Goal: Transaction & Acquisition: Purchase product/service

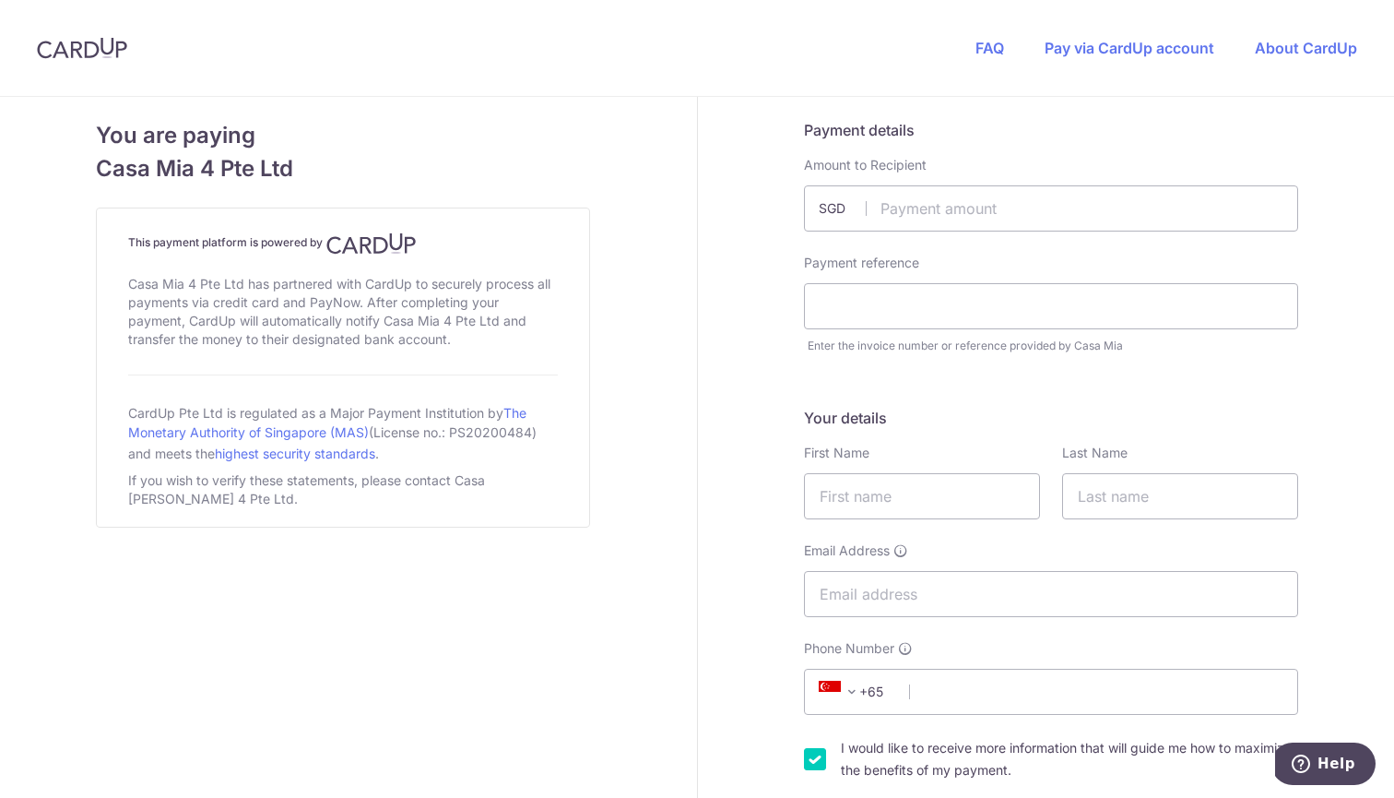
click at [956, 228] on input "text" at bounding box center [1051, 208] width 494 height 46
type input "2130.00"
click at [1004, 310] on input "text" at bounding box center [1051, 306] width 494 height 46
type input "√"
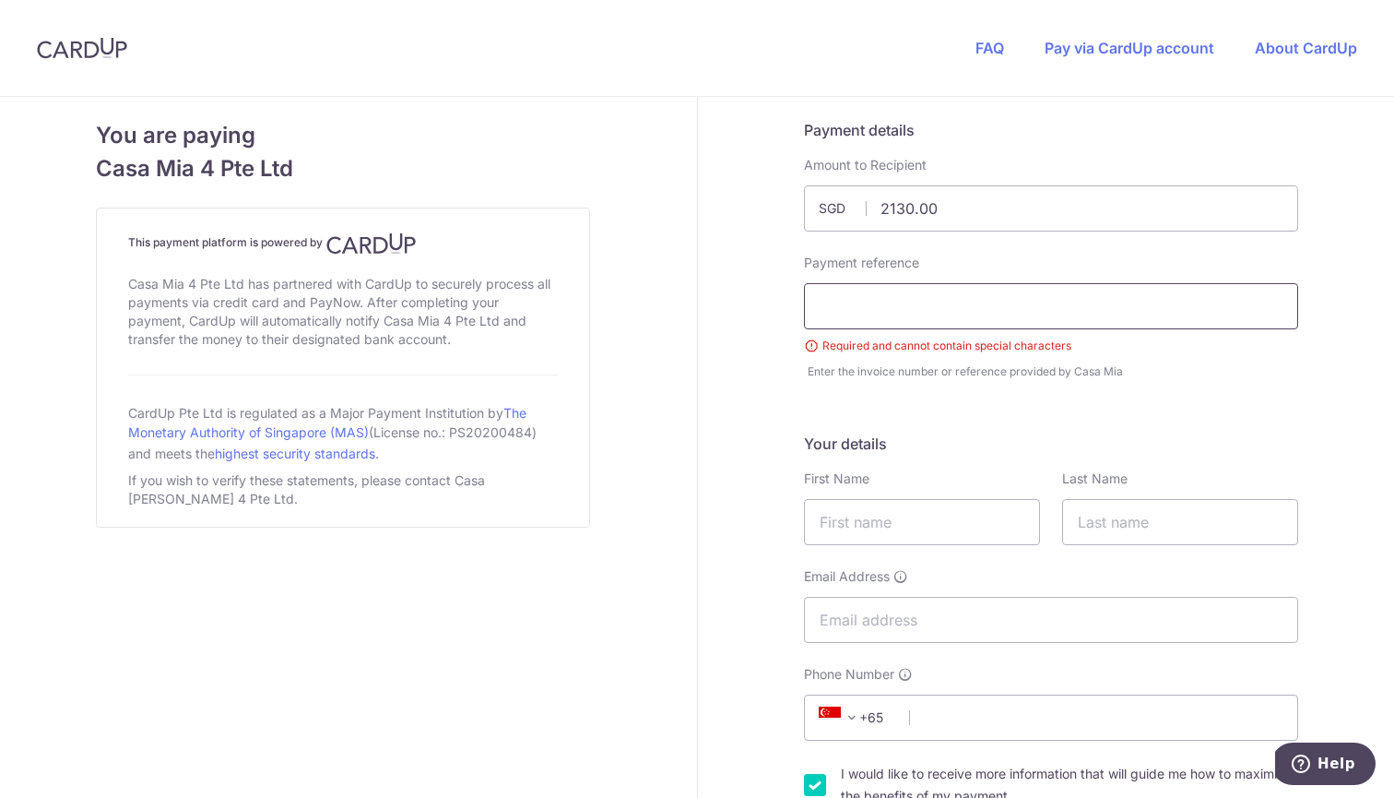
paste input "nitrosating_agents_test.csv"
drag, startPoint x: 1043, startPoint y: 309, endPoint x: 776, endPoint y: 316, distance: 267.5
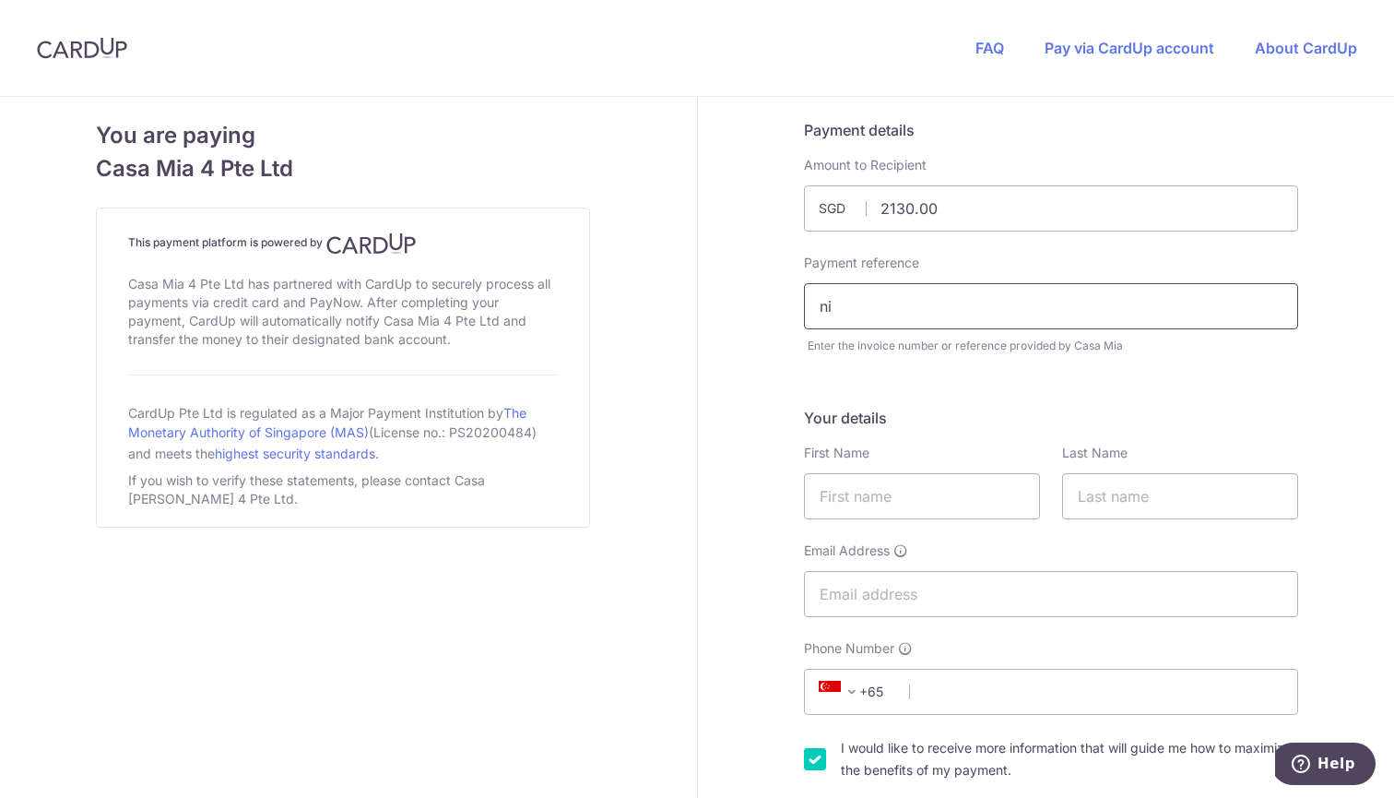
type input "n"
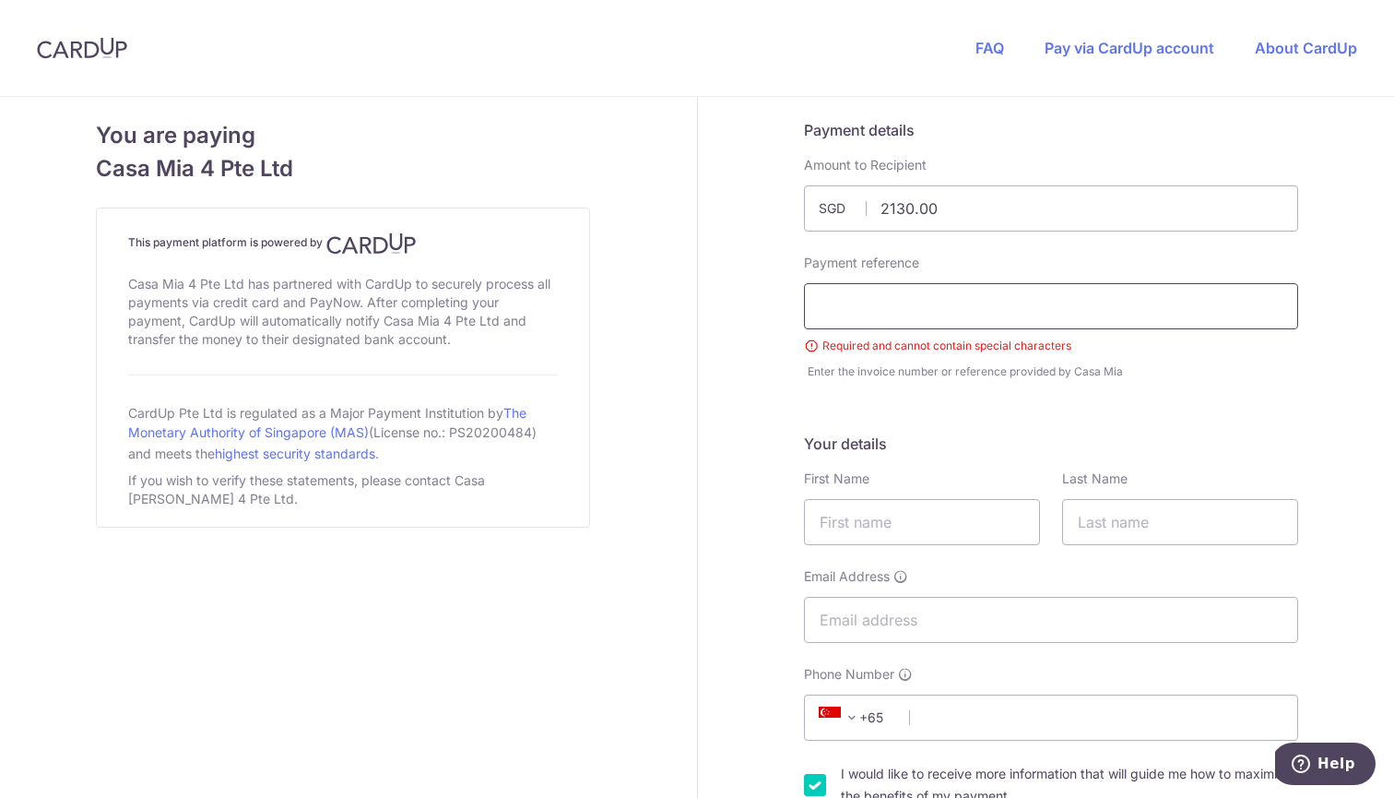
paste input "Invoice 19183"
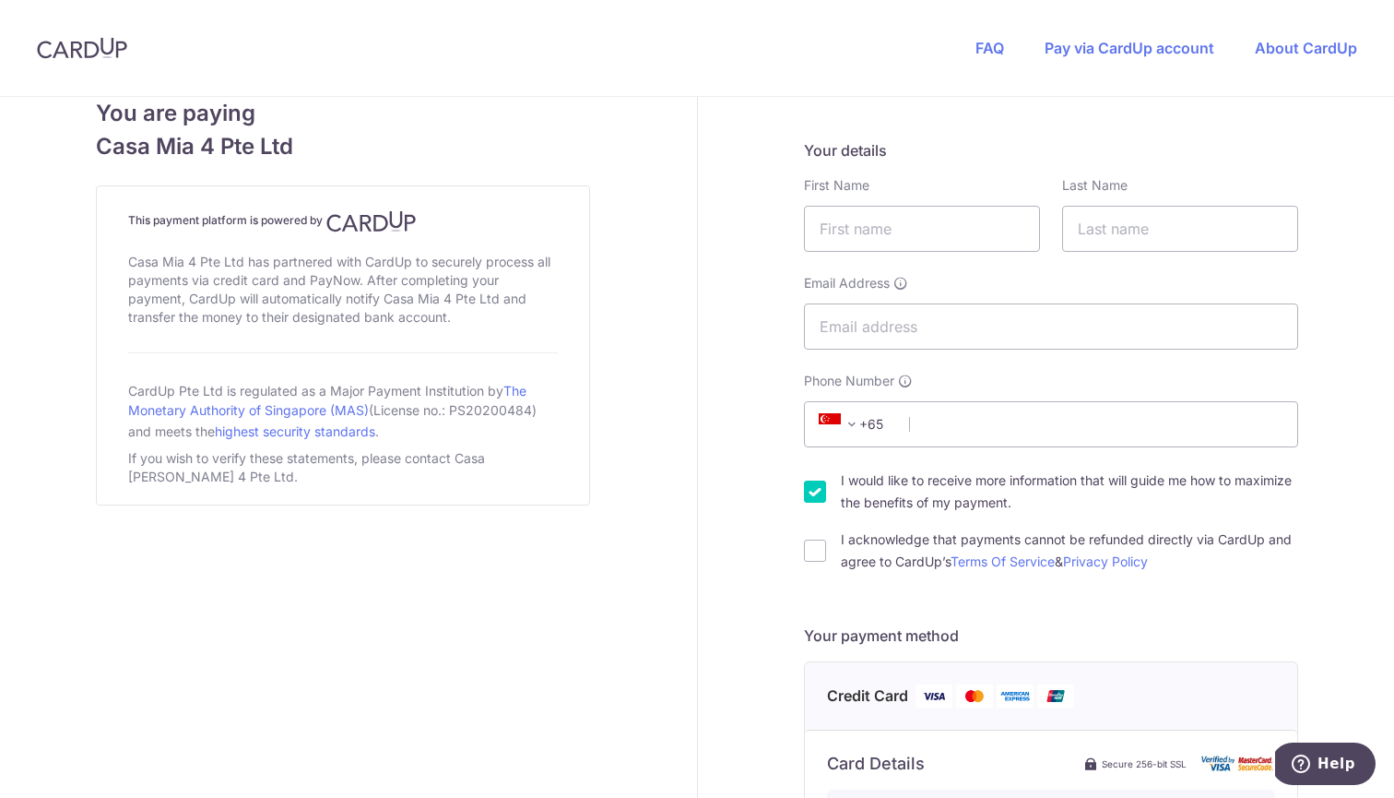
scroll to position [273, 0]
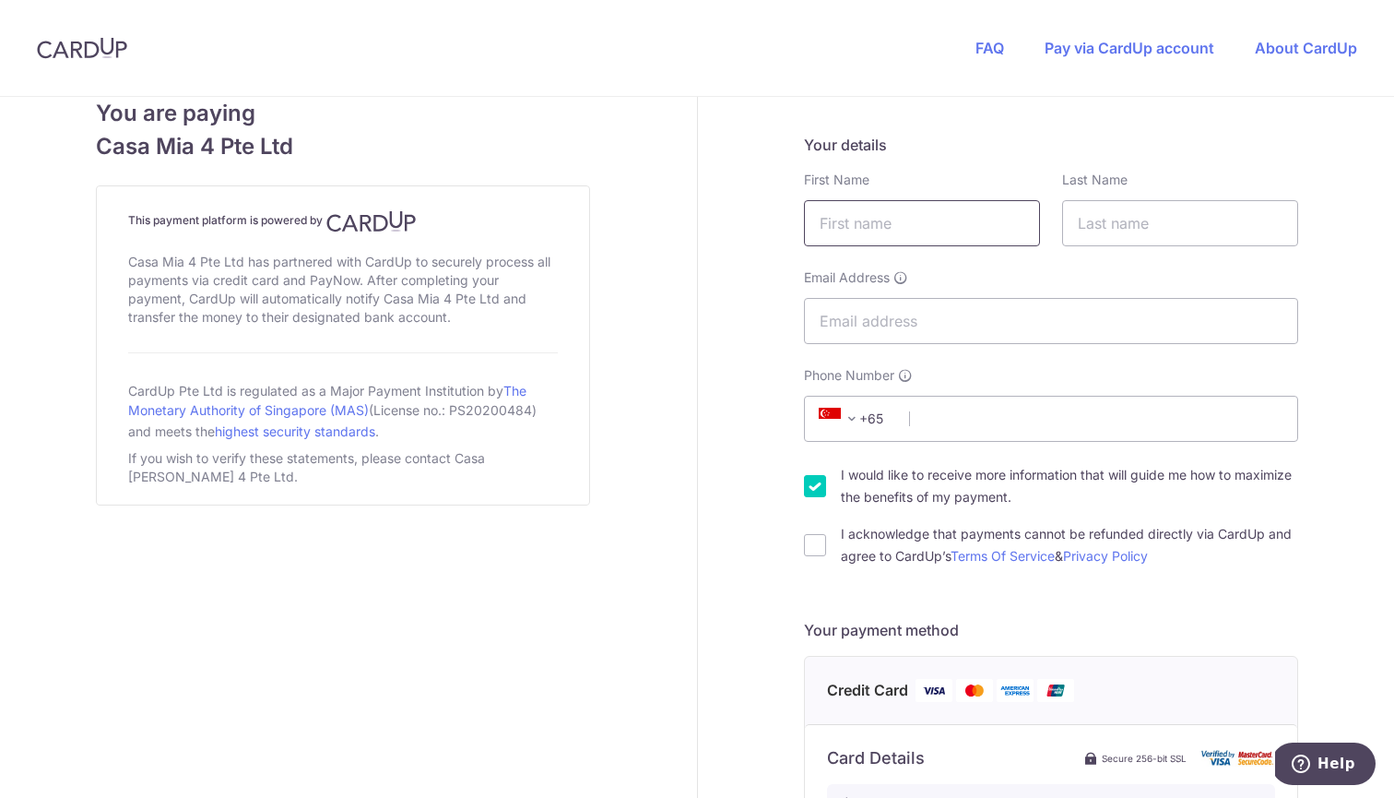
type input "Invoice 19183"
type input "Anastasiia"
type input "Tikhonova"
type input "[EMAIL_ADDRESS][DOMAIN_NAME]"
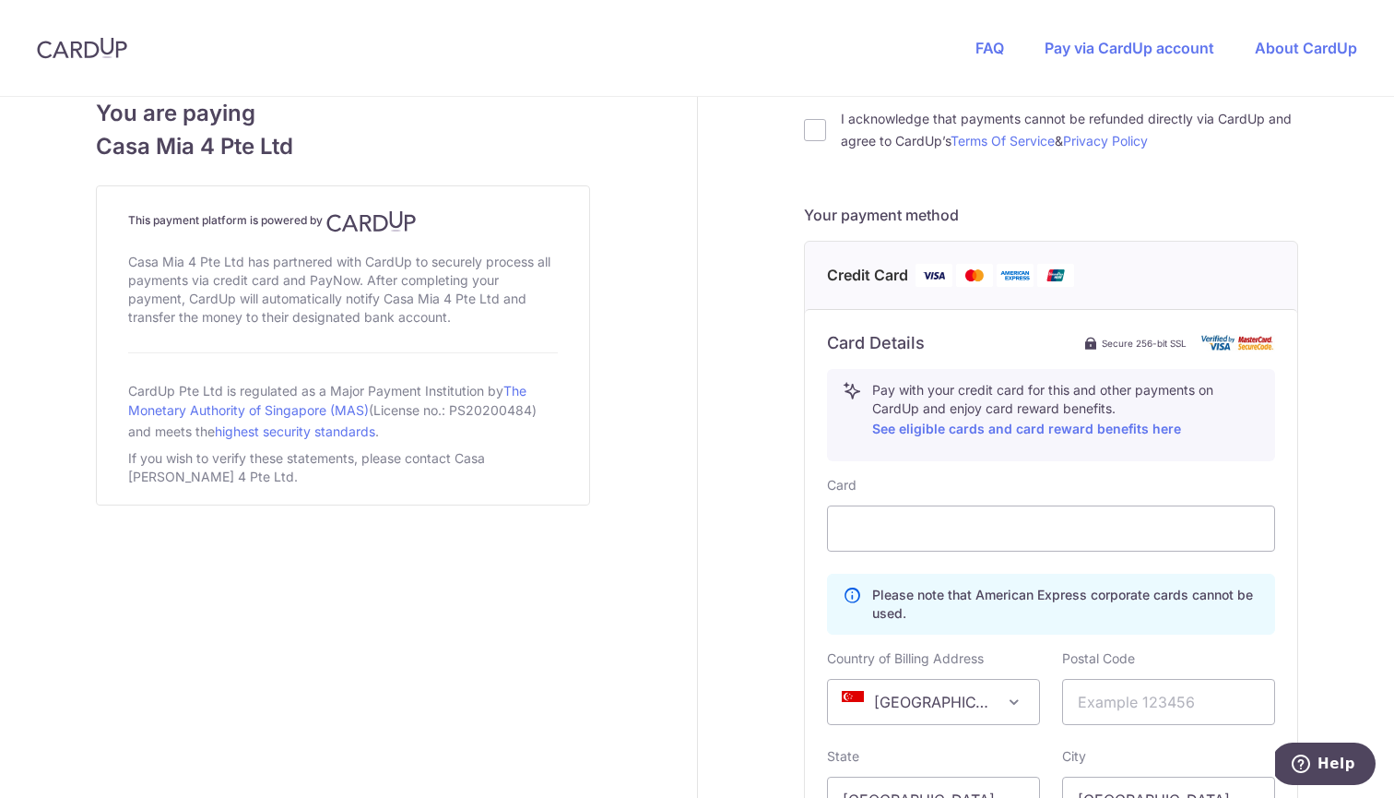
scroll to position [691, 0]
type input "80275238"
click at [830, 135] on div "I acknowledge that payments cannot be refunded directly via CardUp and agree to…" at bounding box center [1051, 127] width 494 height 44
click at [815, 135] on input "I acknowledge that payments cannot be refunded directly via CardUp and agree to…" at bounding box center [815, 127] width 22 height 22
checkbox input "true"
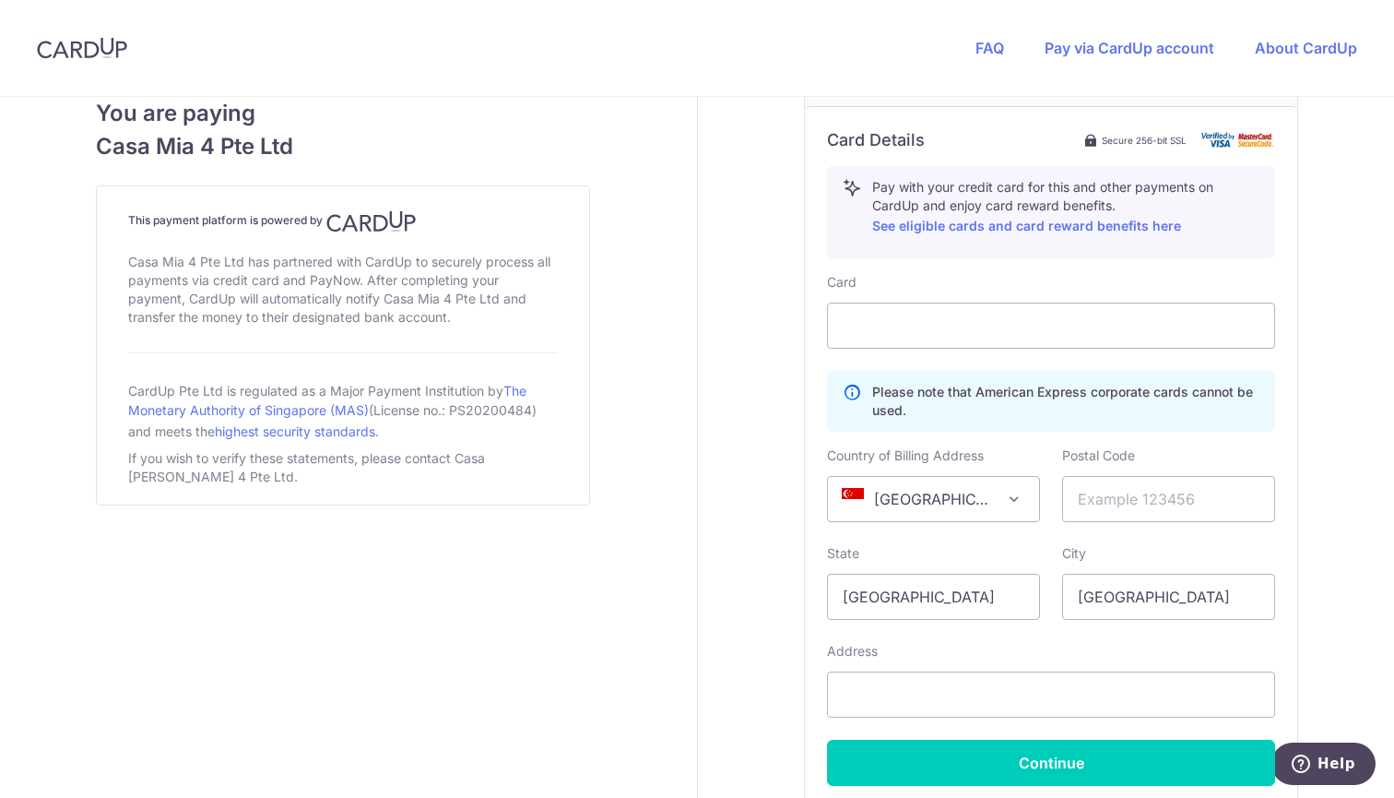
scroll to position [892, 0]
click at [1156, 488] on input "text" at bounding box center [1168, 498] width 213 height 46
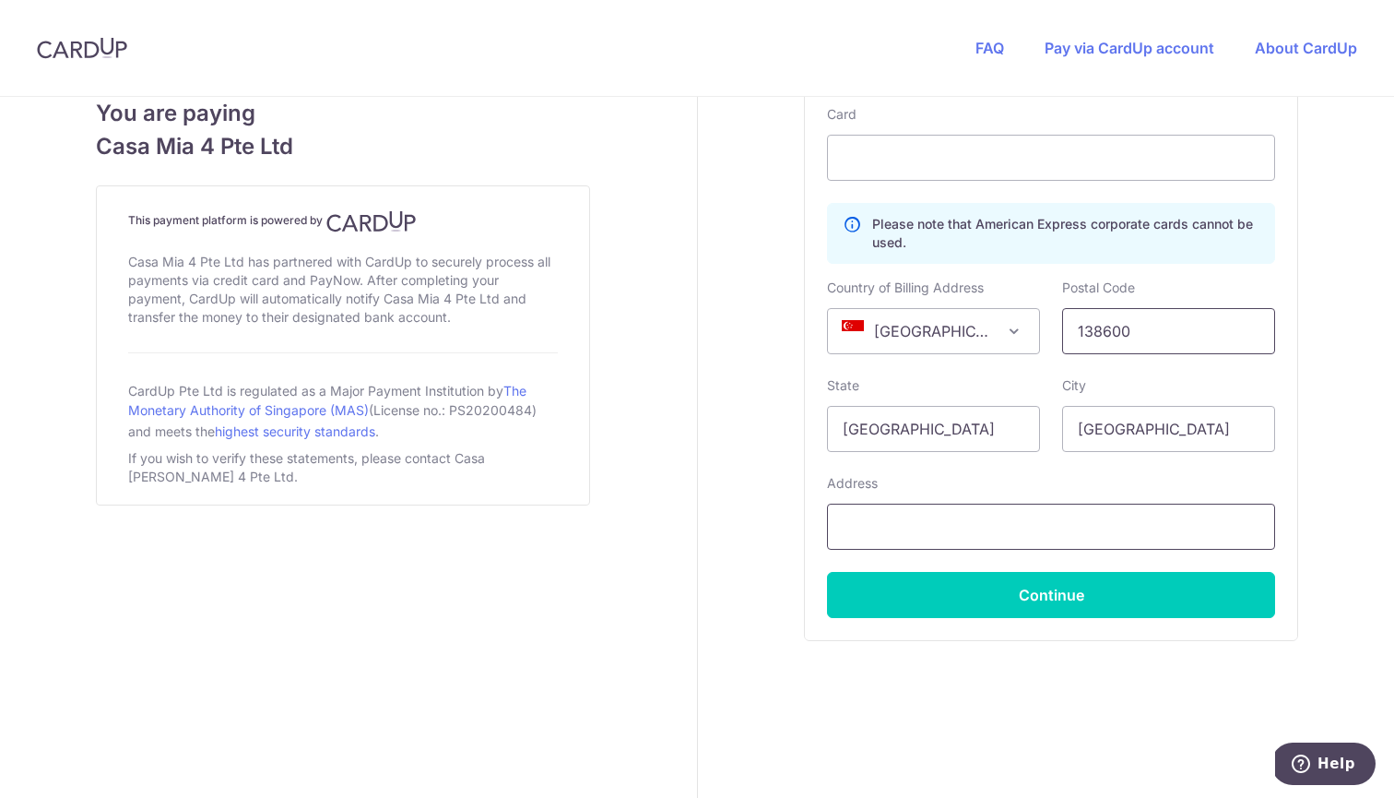
scroll to position [1059, 0]
type input "138600"
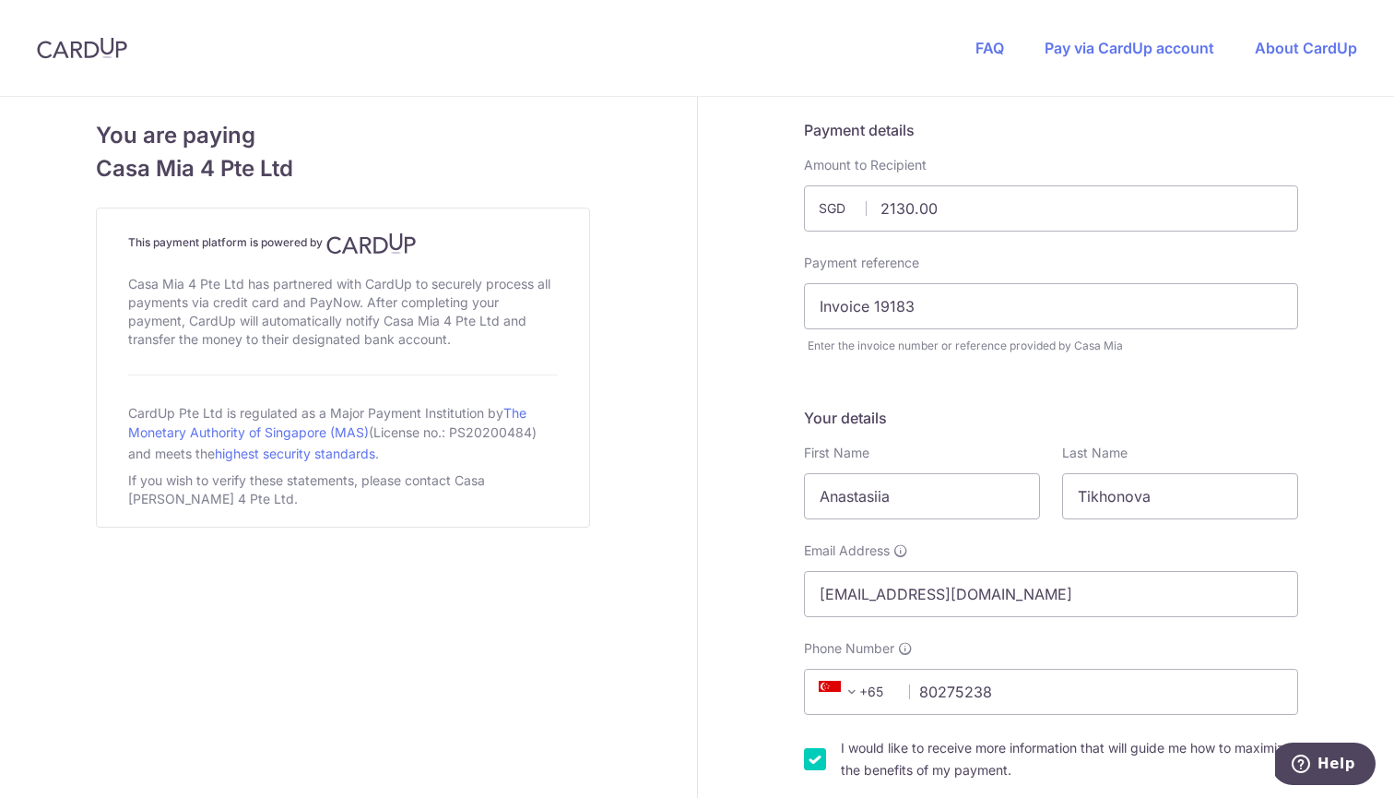
scroll to position [0, 0]
type input "[STREET_ADDRESS]"
click at [1061, 312] on input "Invoice 19183" at bounding box center [1051, 306] width 494 height 46
paste input "Ref 655b35b6-6c37-401"
type input "Invoice 19183 Ref 655b35b6-6c37-401"
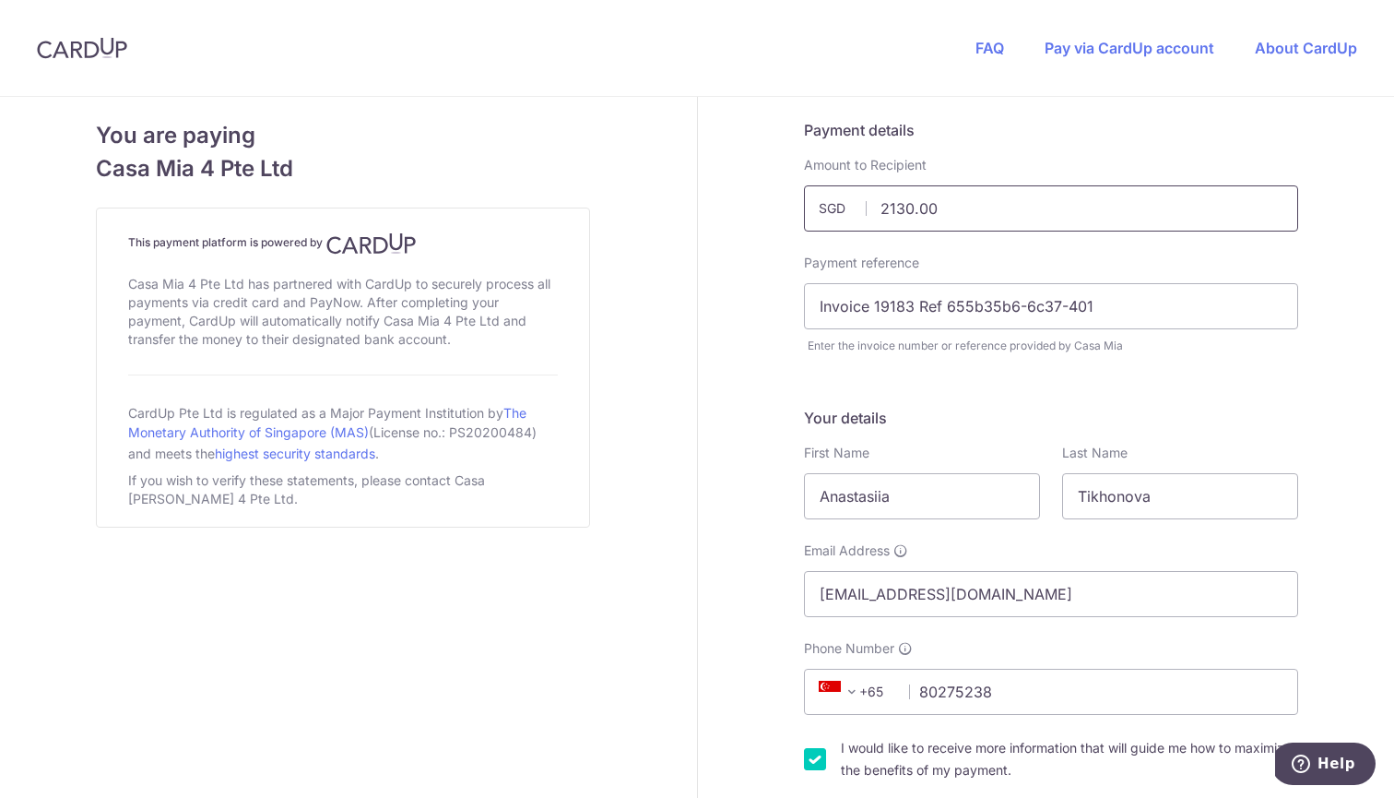
click at [916, 207] on input "2130.00" at bounding box center [1051, 208] width 494 height 46
type input "2131.00"
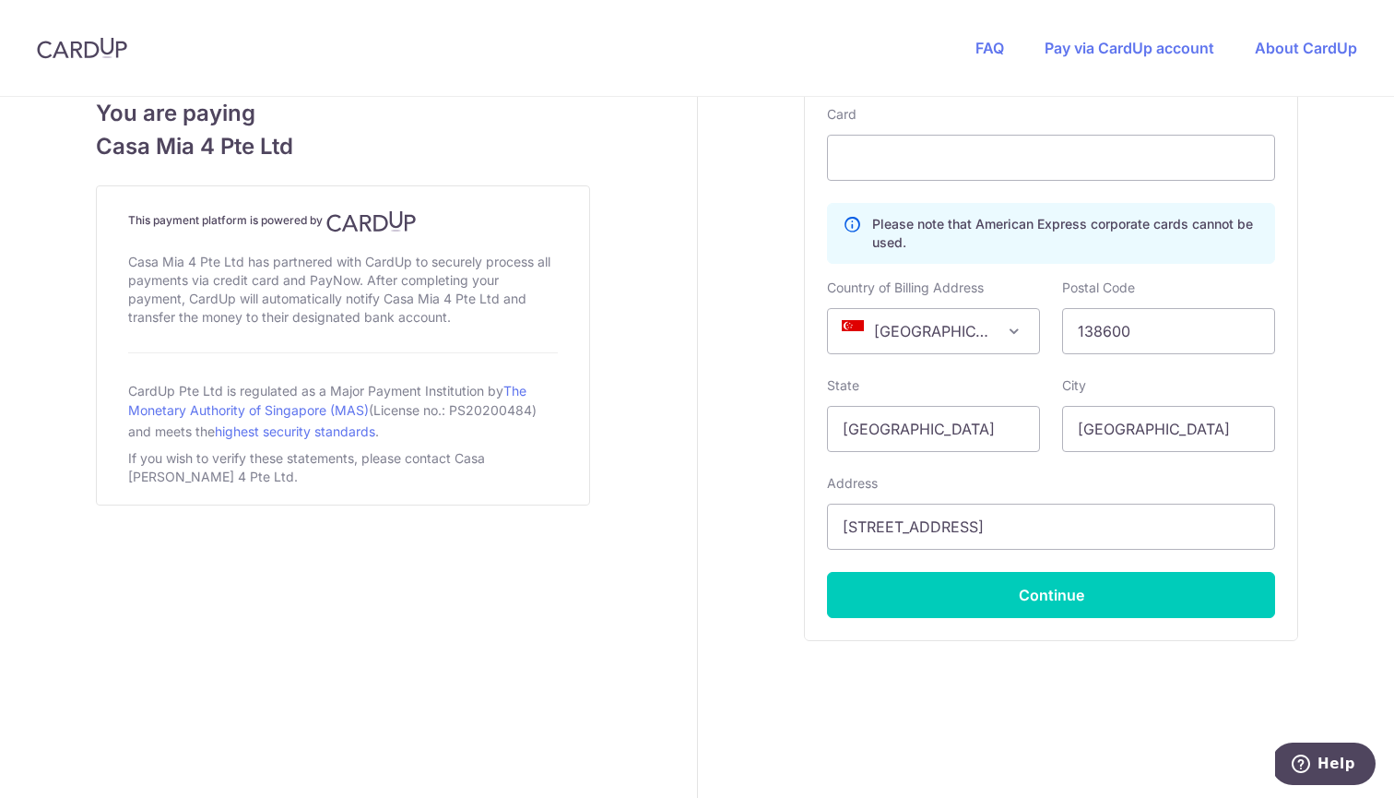
scroll to position [1059, 0]
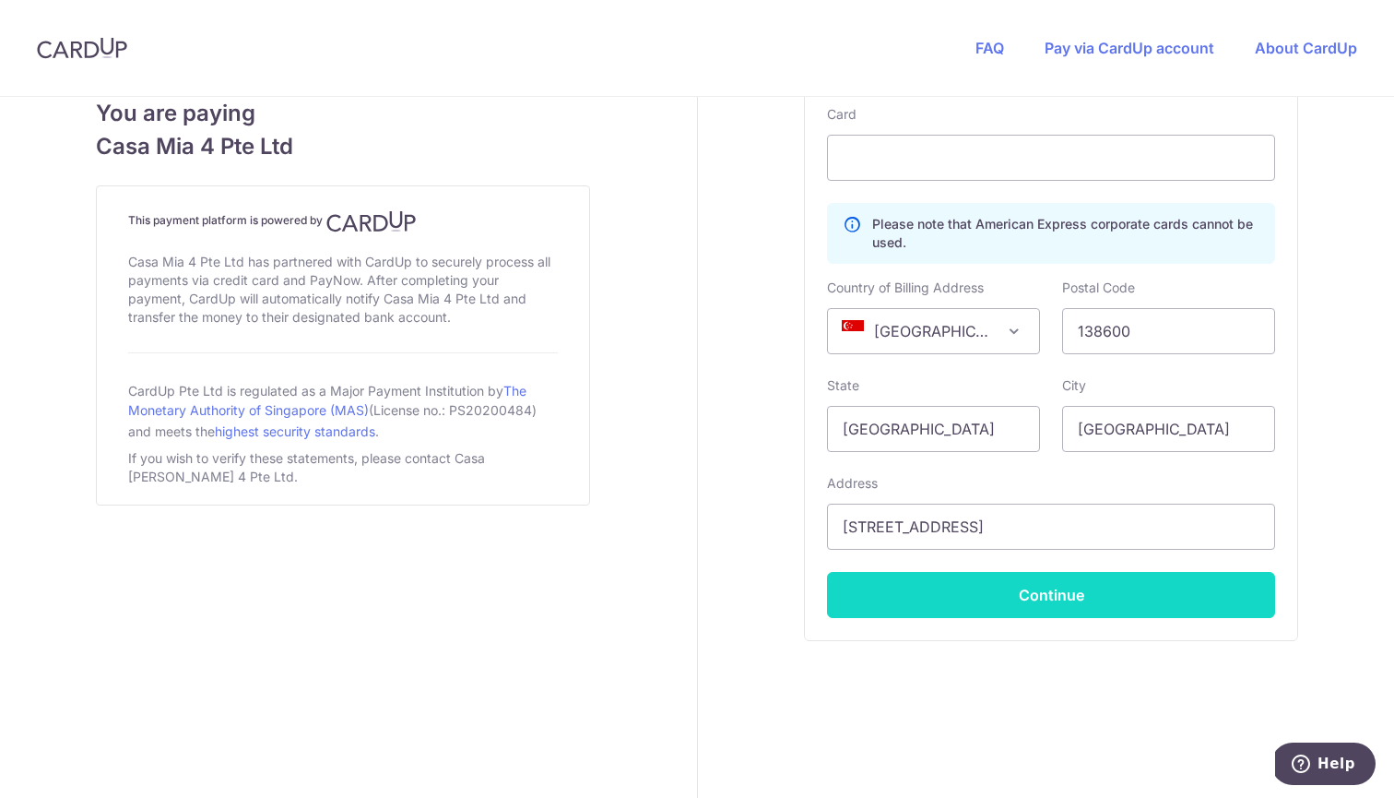
click at [1059, 597] on button "Continue" at bounding box center [1051, 595] width 448 height 46
type input "**** 1627"
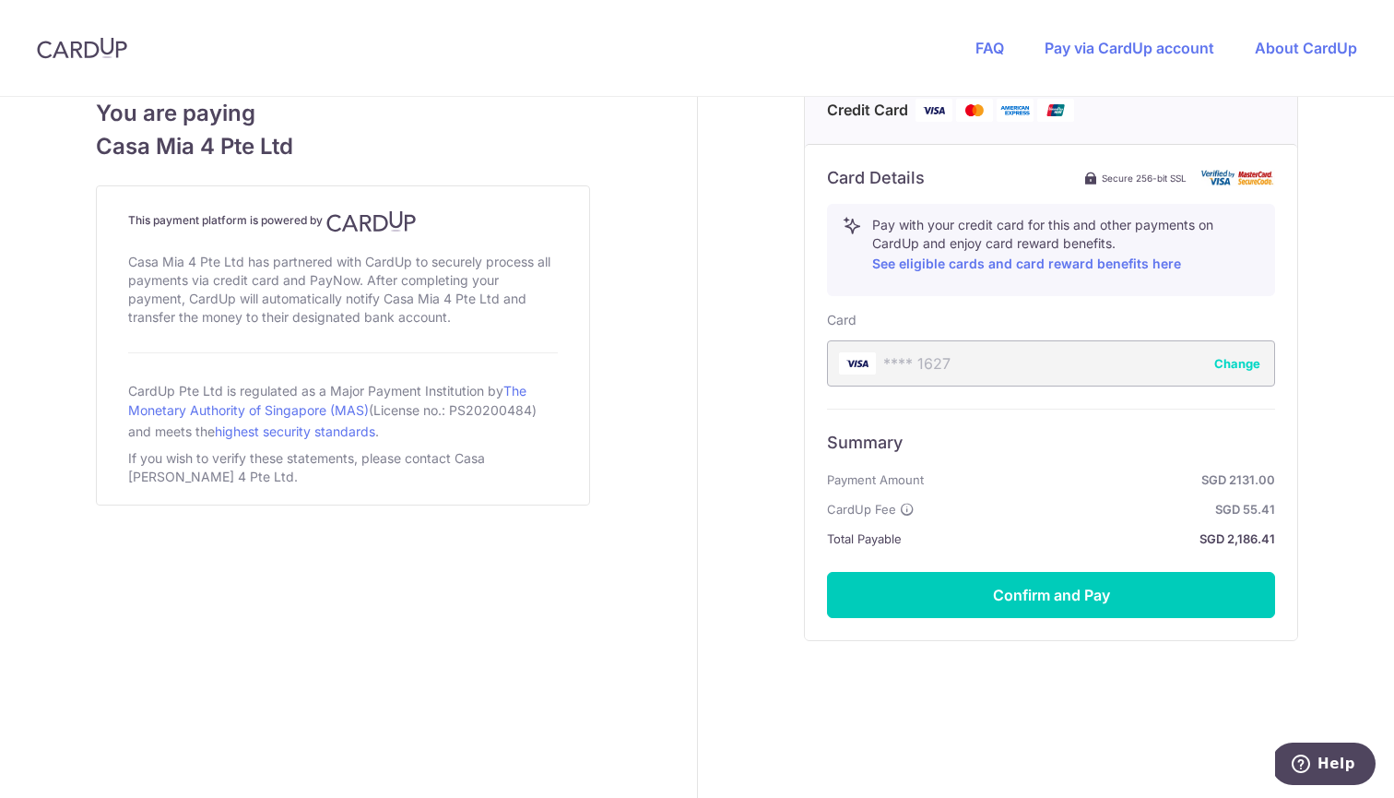
scroll to position [853, 0]
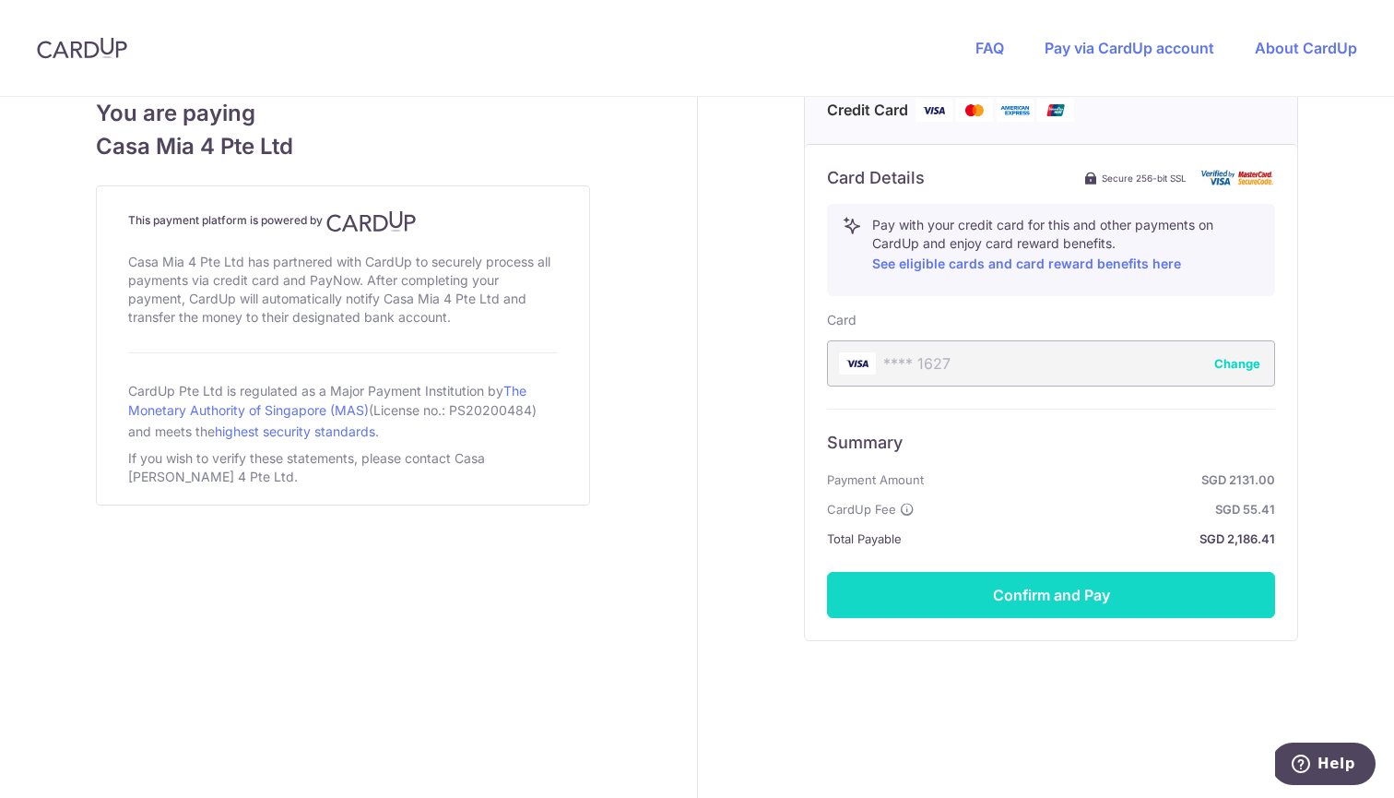
click at [1119, 591] on button "Confirm and Pay" at bounding box center [1051, 595] width 448 height 46
